Goal: Transaction & Acquisition: Book appointment/travel/reservation

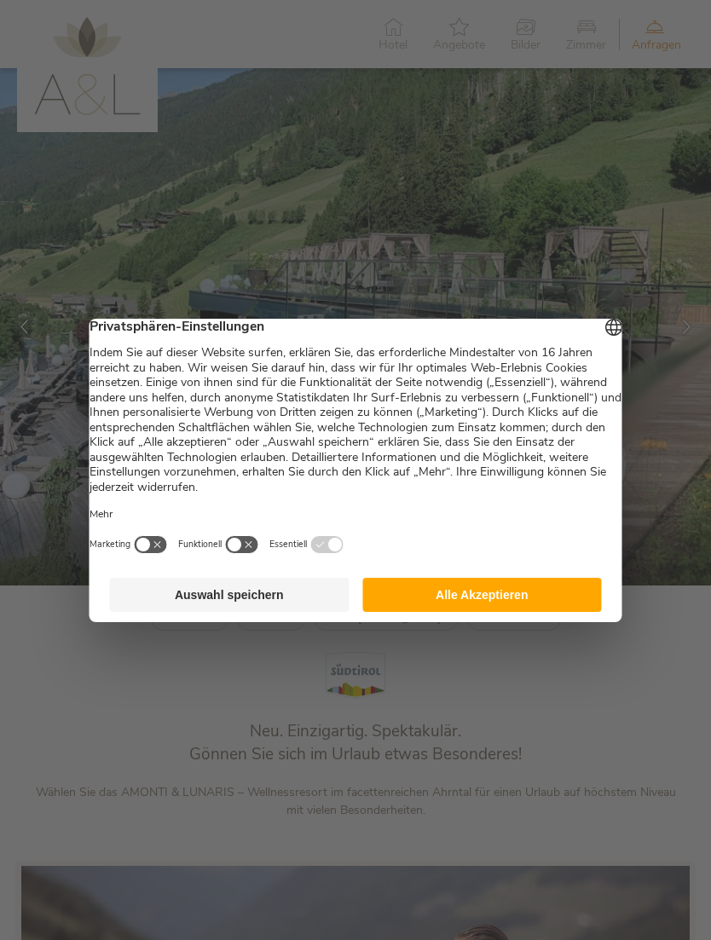
click at [537, 612] on button "Alle Akzeptieren" at bounding box center [482, 595] width 240 height 34
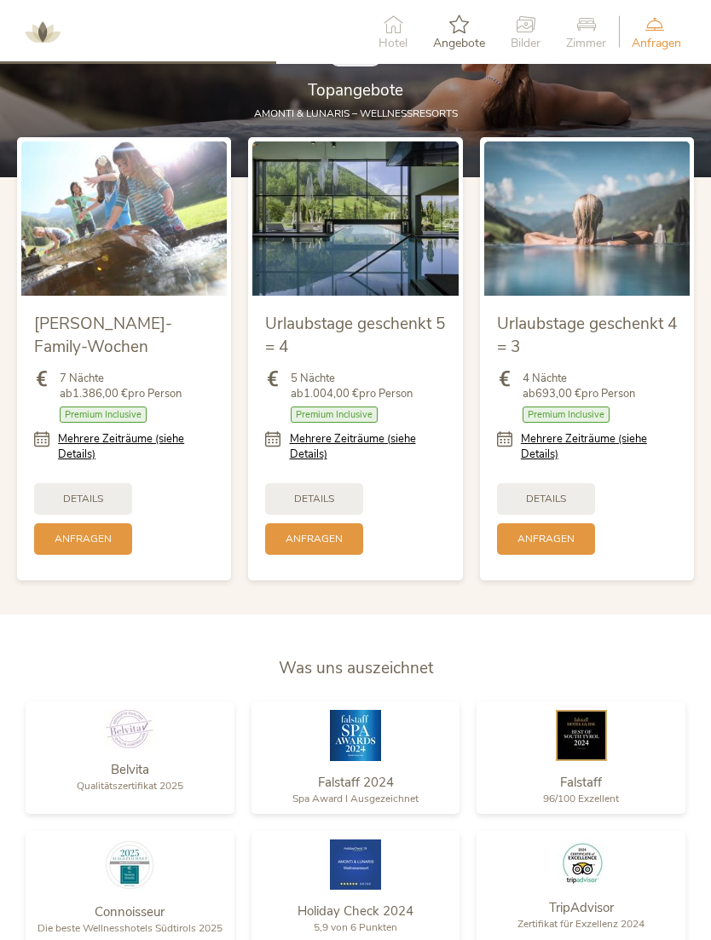
scroll to position [1674, 0]
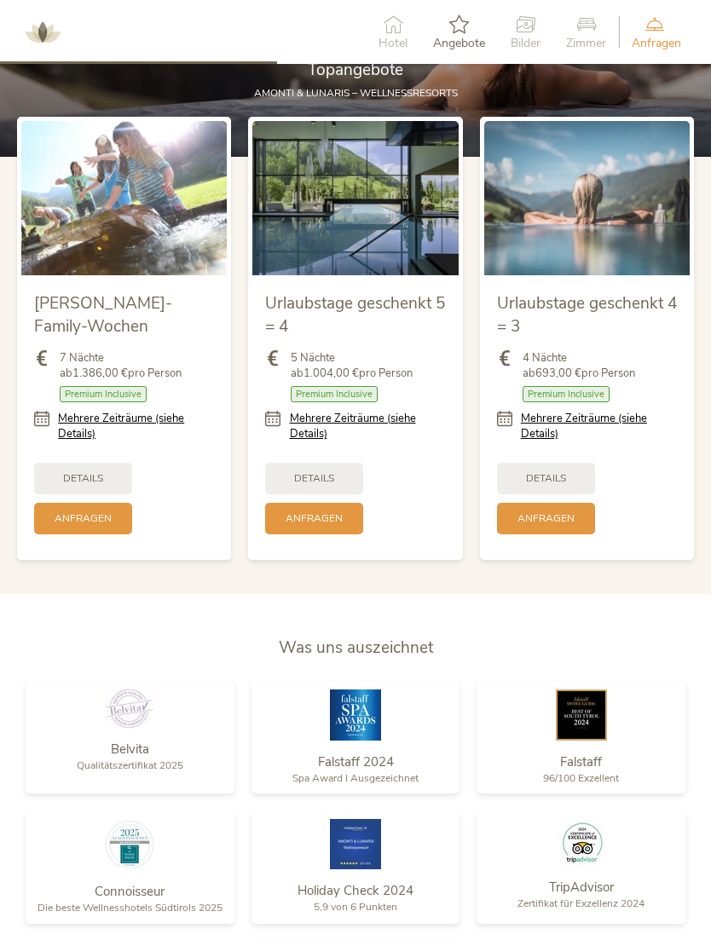
click at [572, 494] on div "Details" at bounding box center [546, 479] width 98 height 32
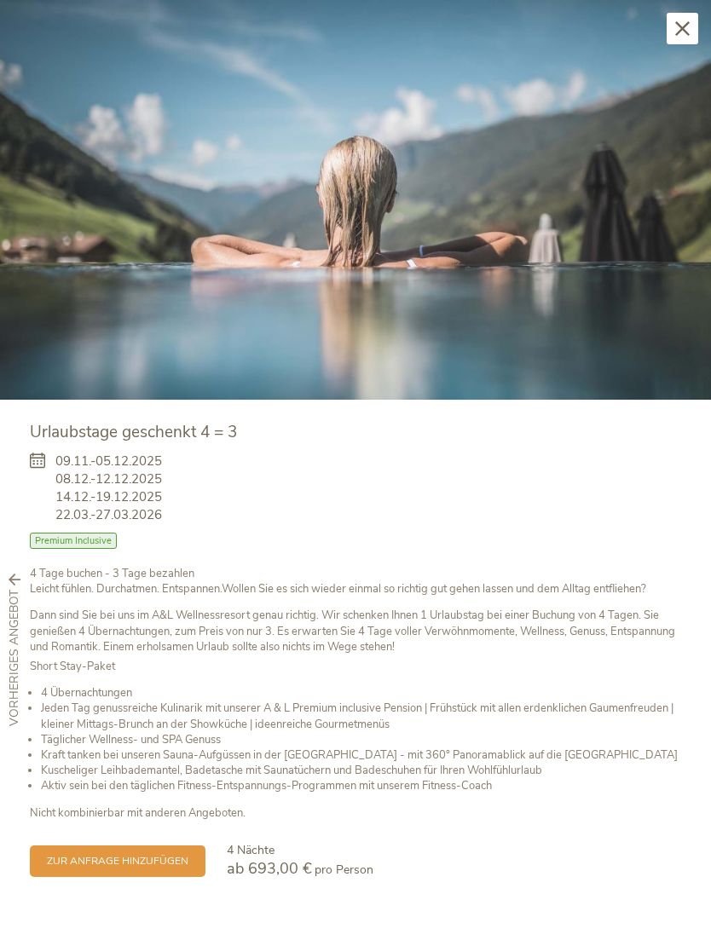
scroll to position [1964, 0]
click at [220, 837] on div "zur Anfrage hinzufügen 4 Nächte ab 693,00 € pro Person" at bounding box center [355, 851] width 651 height 60
click at [678, 33] on icon at bounding box center [682, 28] width 14 height 14
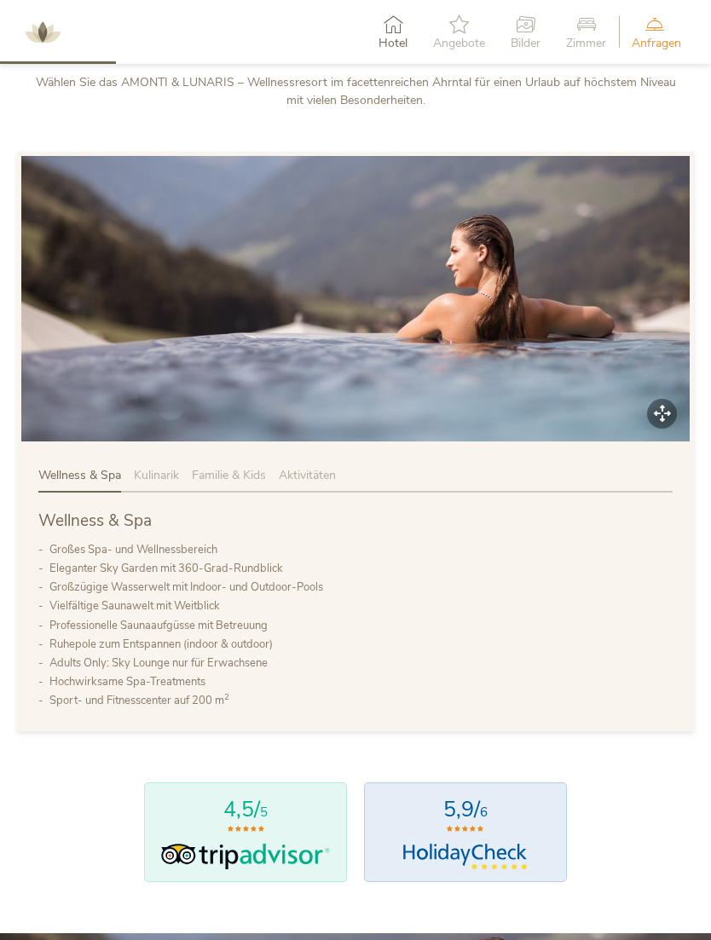
click at [685, 20] on div "Anfragen Jetzt unverbindlich anfragen" at bounding box center [656, 32] width 75 height 52
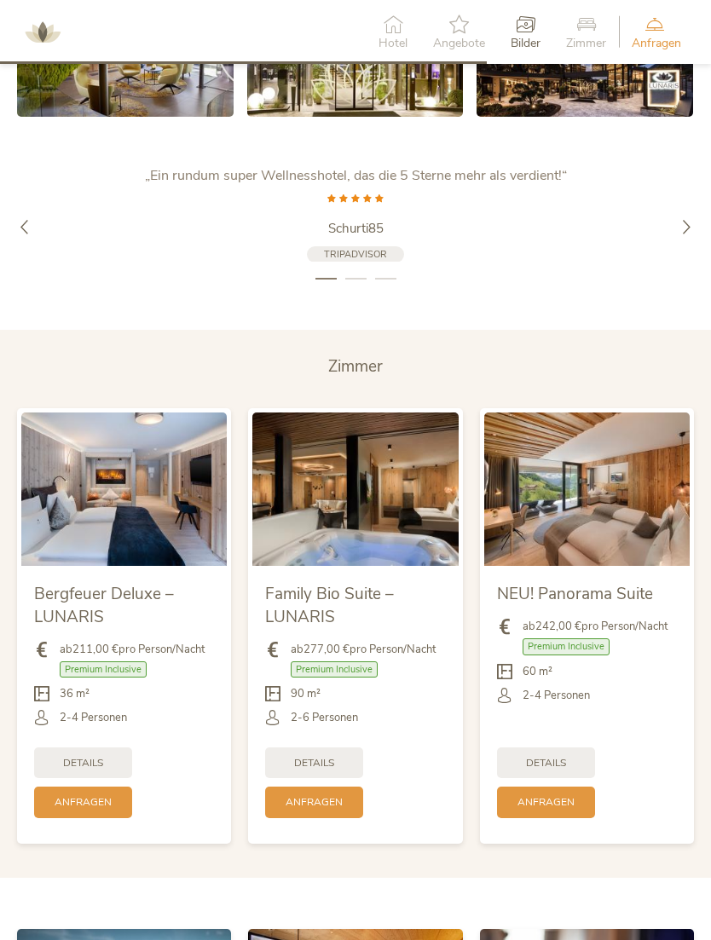
click at [593, 32] on icon at bounding box center [586, 23] width 40 height 19
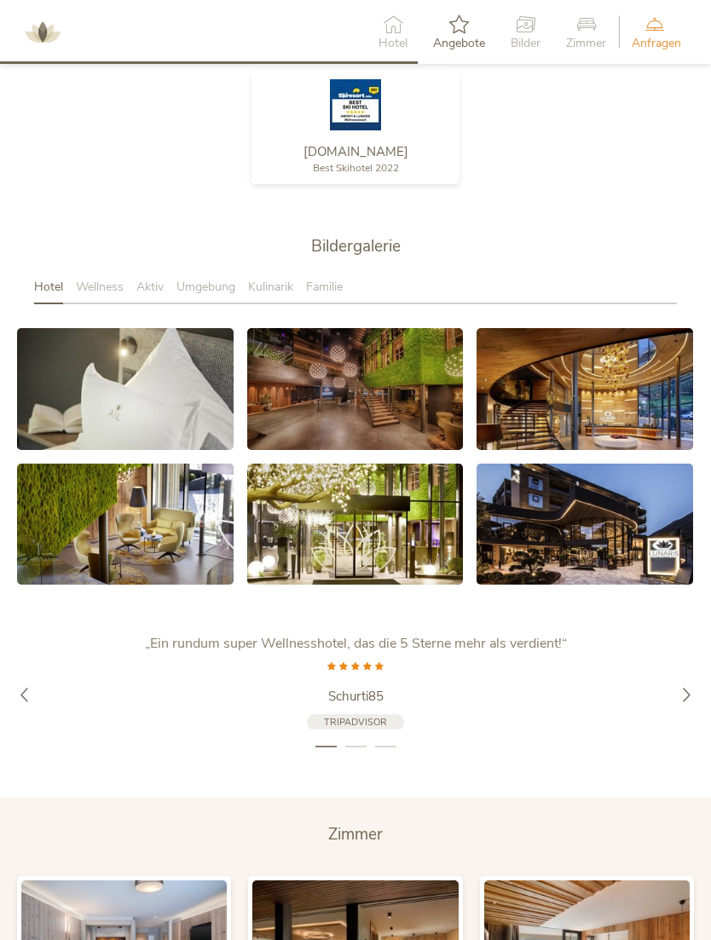
scroll to position [2544, 0]
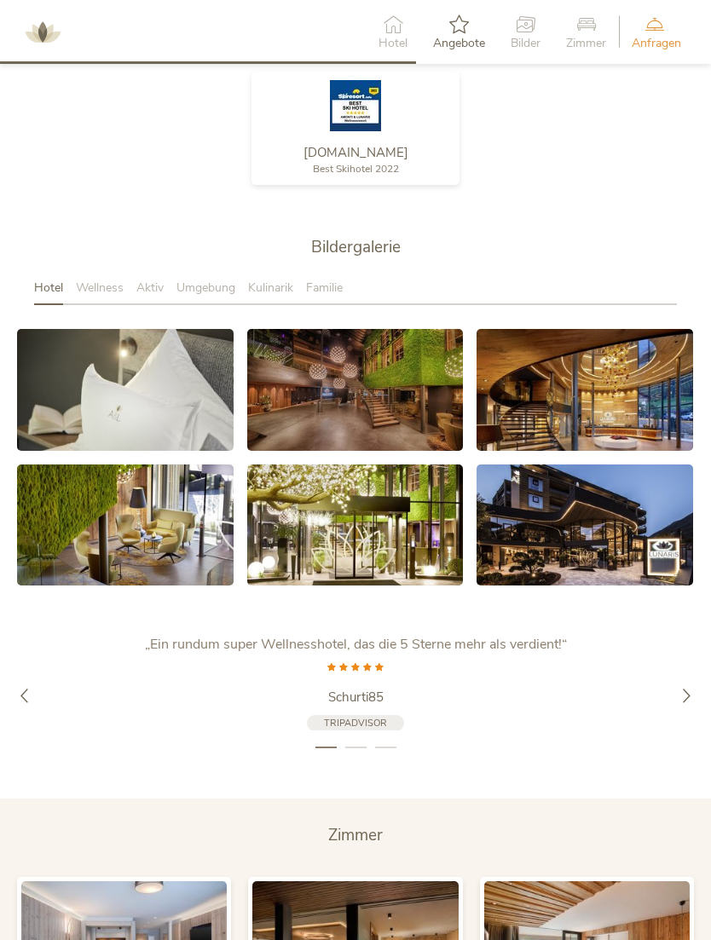
click at [104, 296] on span "Wellness" at bounding box center [100, 288] width 48 height 16
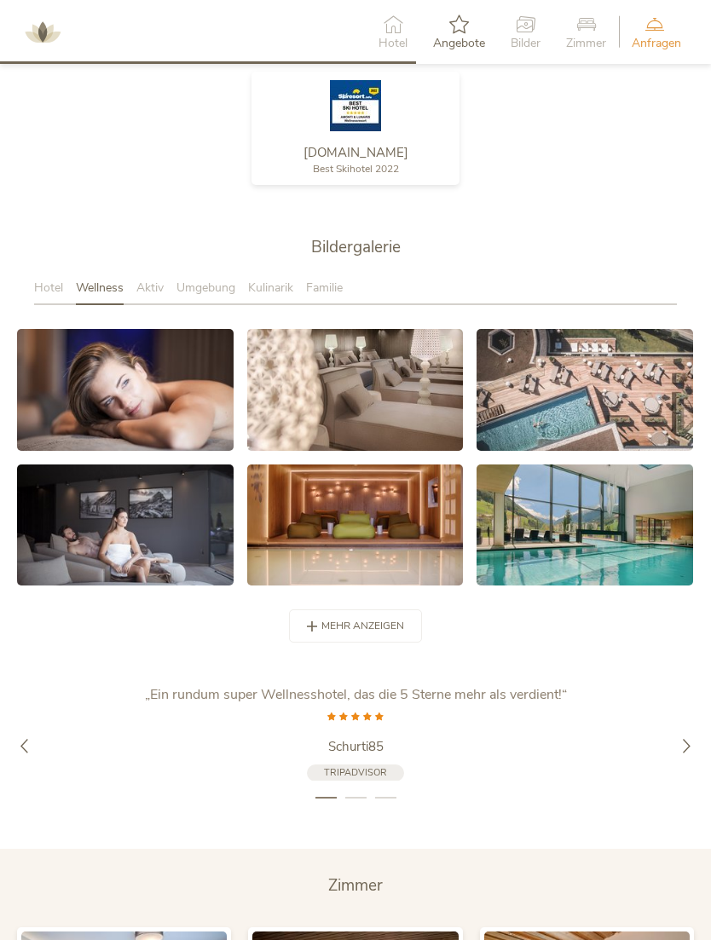
click at [90, 430] on link at bounding box center [125, 390] width 217 height 122
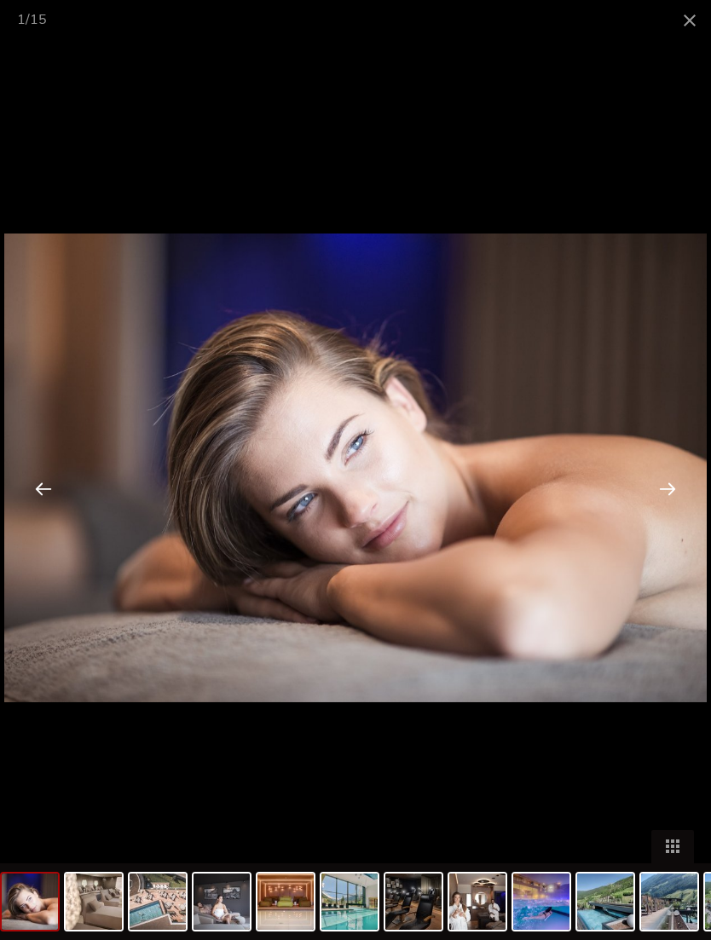
click at [668, 514] on div at bounding box center [667, 488] width 53 height 53
click at [698, 9] on span at bounding box center [689, 20] width 43 height 40
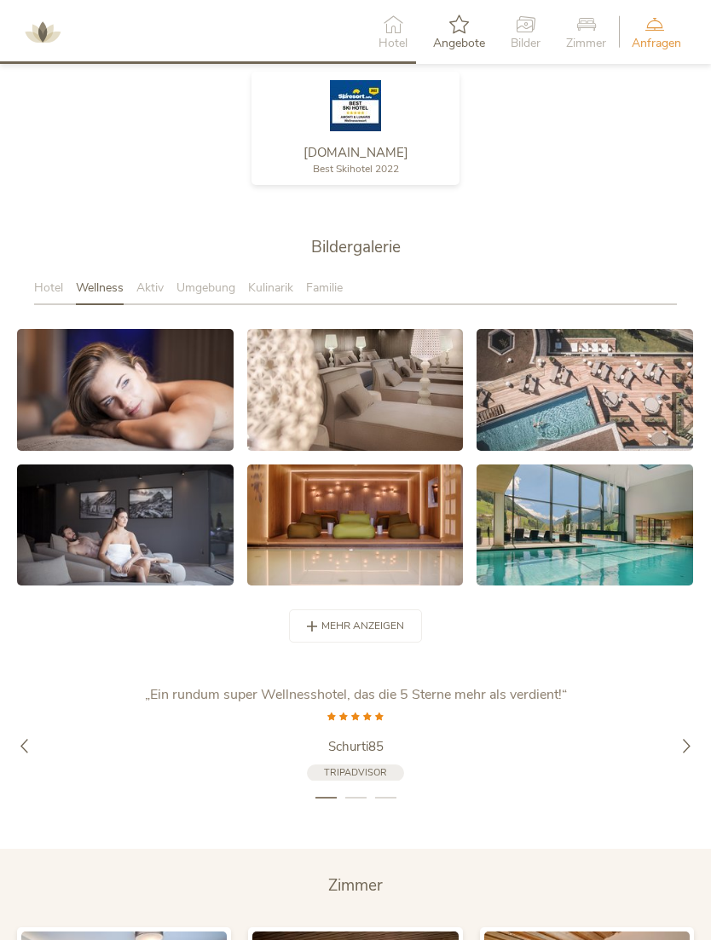
click at [228, 280] on div "Bildergalerie" at bounding box center [355, 258] width 643 height 44
click at [217, 296] on span "Umgebung" at bounding box center [205, 288] width 59 height 16
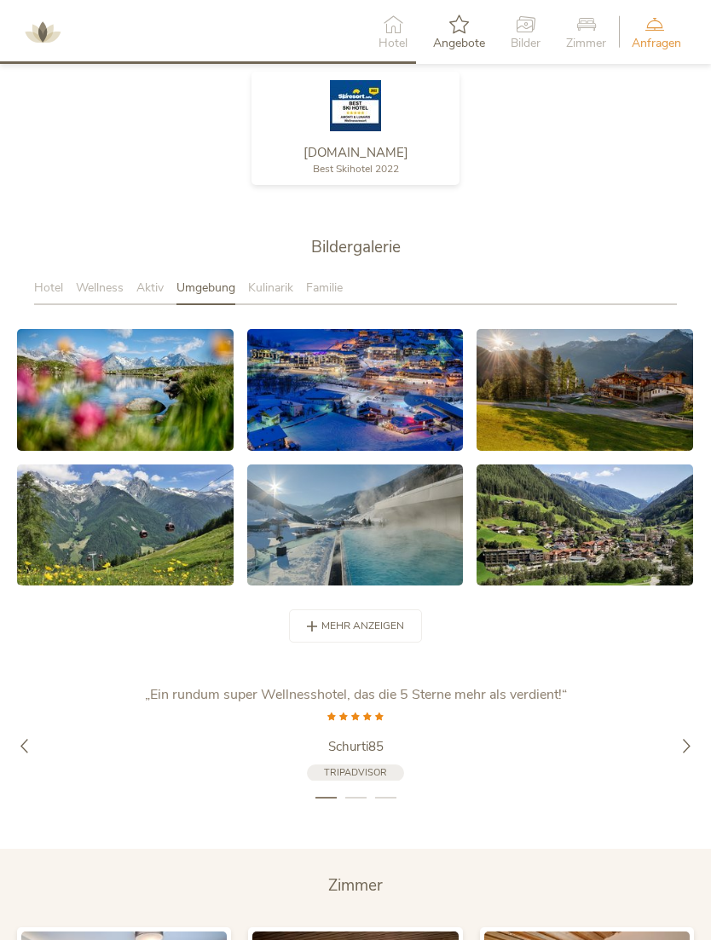
click at [158, 296] on span "Aktiv" at bounding box center [149, 288] width 27 height 16
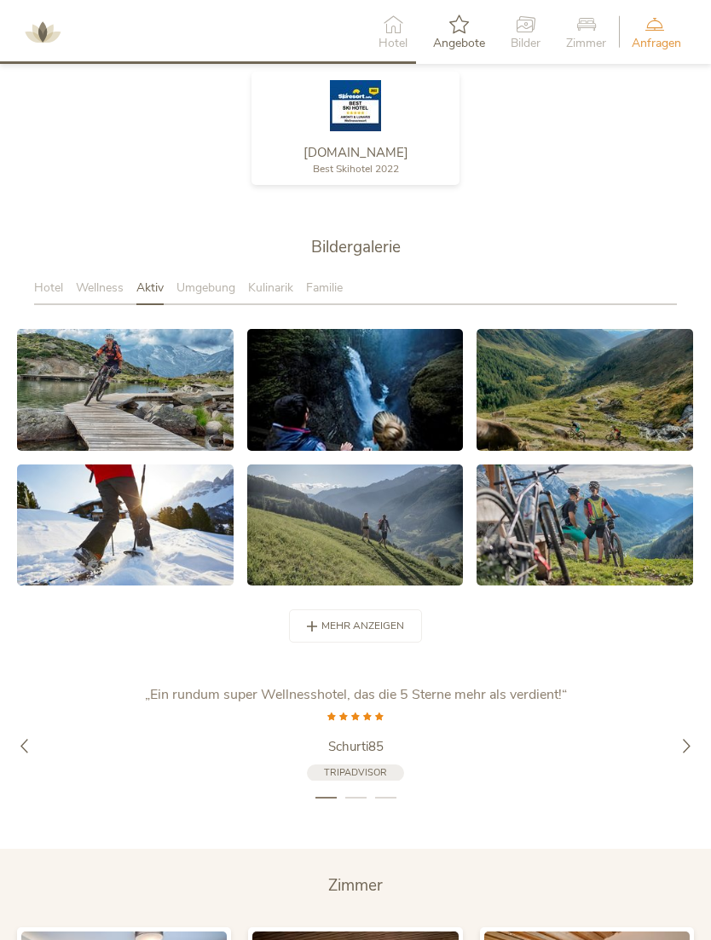
click at [206, 296] on span "Umgebung" at bounding box center [205, 288] width 59 height 16
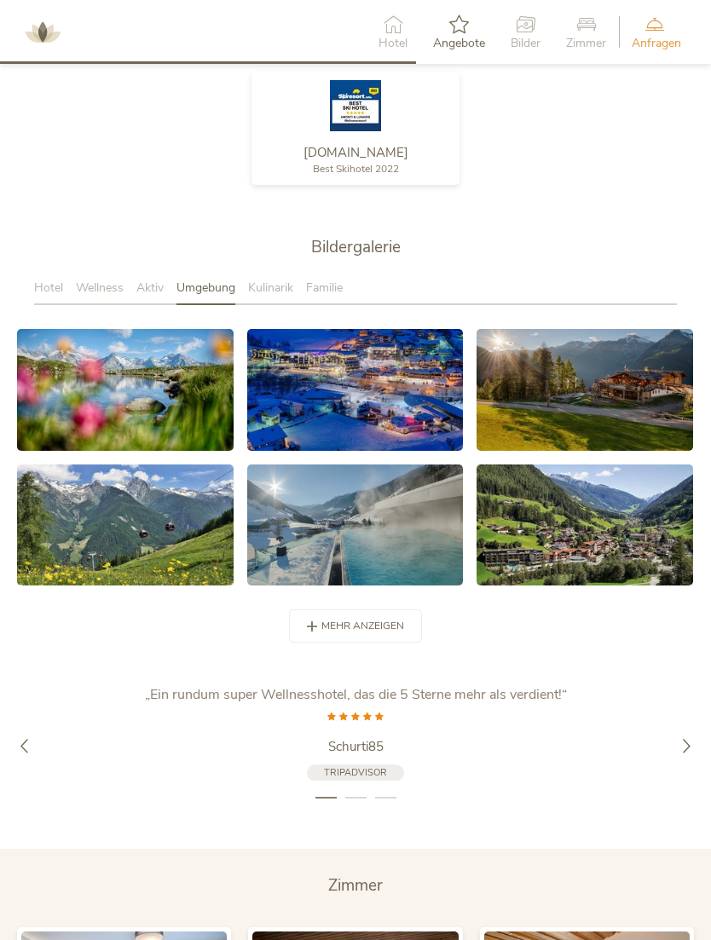
click at [396, 395] on link at bounding box center [355, 390] width 217 height 122
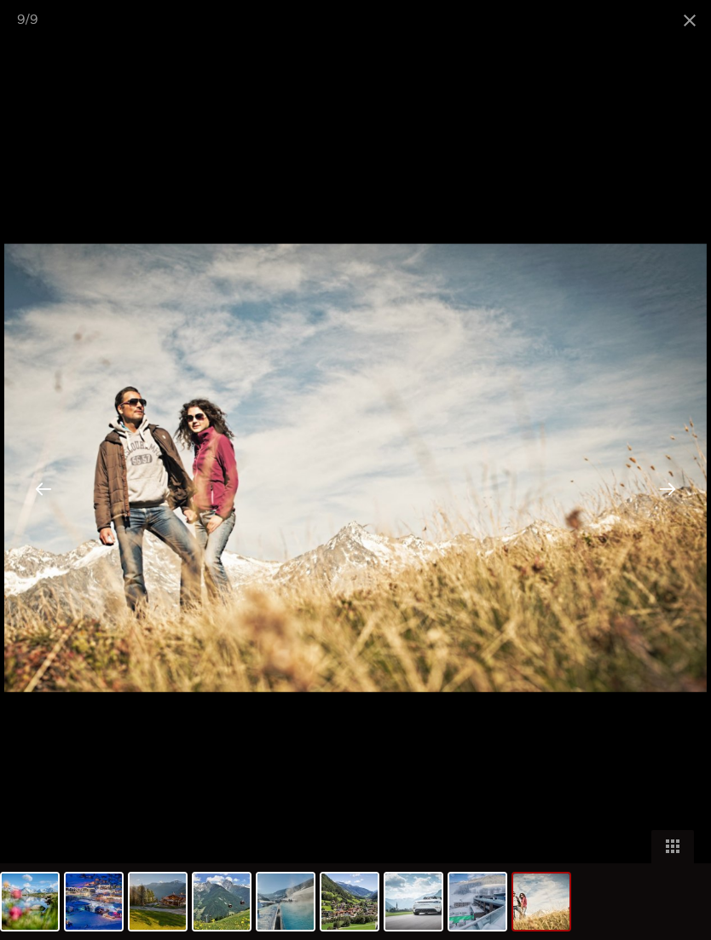
click at [679, 23] on span at bounding box center [689, 20] width 43 height 40
